Goal: Navigation & Orientation: Find specific page/section

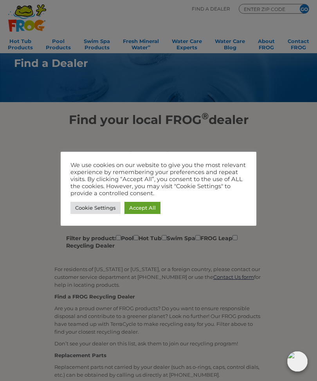
click at [99, 203] on link "Cookie Settings" at bounding box center [95, 208] width 50 height 12
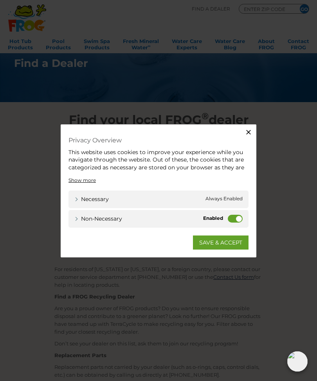
click at [229, 218] on label "Non-necessary" at bounding box center [235, 219] width 15 height 8
click at [0, 0] on input "Non-necessary" at bounding box center [0, 0] width 0 height 0
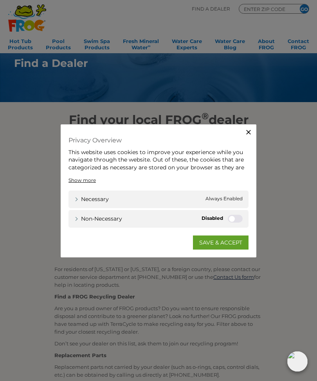
click at [242, 214] on div "Non-necessary Non-necessary" at bounding box center [159, 219] width 180 height 18
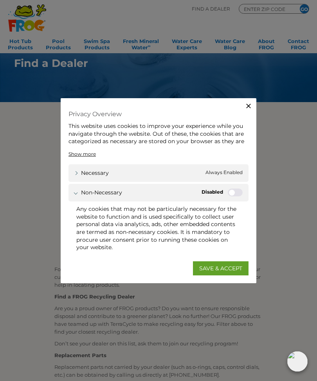
click at [218, 270] on link "SAVE & ACCEPT" at bounding box center [221, 268] width 56 height 14
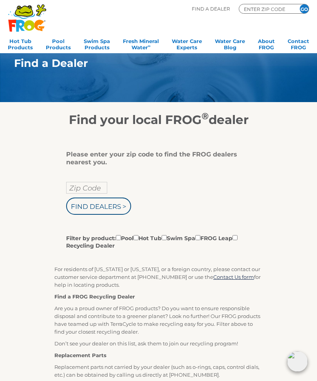
click at [82, 190] on input "Zip Code" at bounding box center [86, 188] width 41 height 12
type input "Zip Code"
click at [80, 189] on input "text" at bounding box center [86, 188] width 41 height 12
type input "32507"
click at [94, 204] on input "Find Dealers >" at bounding box center [98, 206] width 65 height 17
